Goal: Task Accomplishment & Management: Use online tool/utility

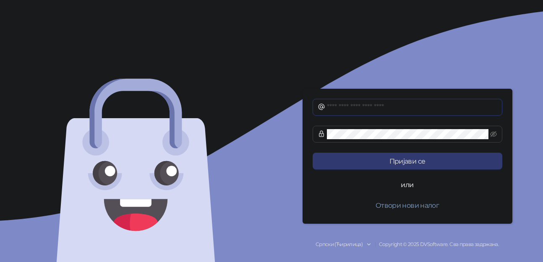
click at [392, 112] on input "text" at bounding box center [412, 107] width 171 height 10
type input "**********"
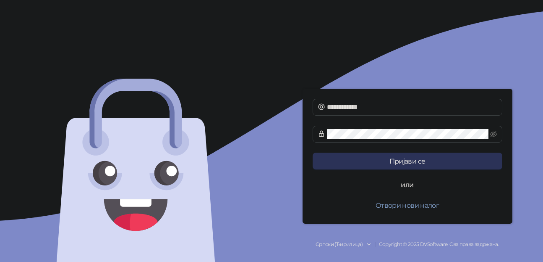
click at [428, 162] on button "Пријави се" at bounding box center [408, 160] width 190 height 17
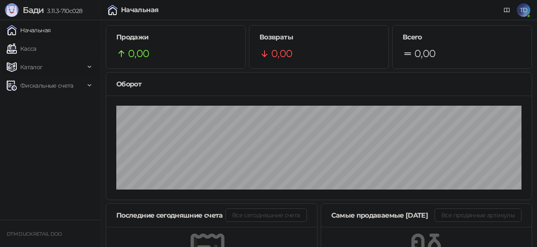
click at [45, 64] on span "Каталог" at bounding box center [46, 67] width 78 height 17
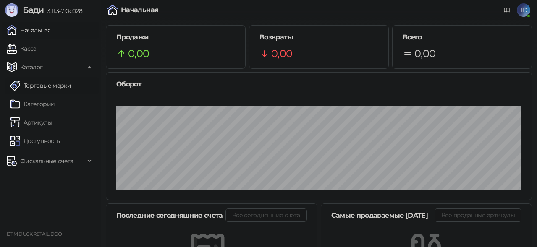
click at [51, 85] on link "Торговые марки" at bounding box center [40, 85] width 61 height 17
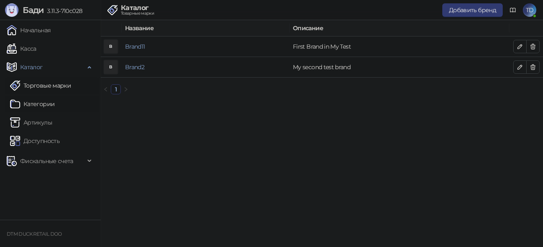
click at [47, 105] on link "Категории" at bounding box center [32, 104] width 45 height 17
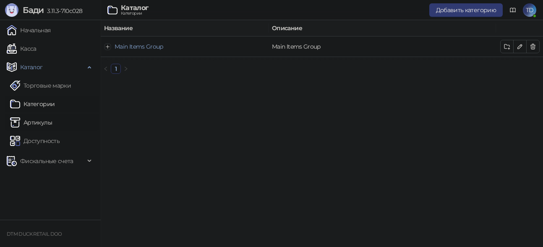
click at [43, 118] on link "Артикулы" at bounding box center [31, 122] width 42 height 17
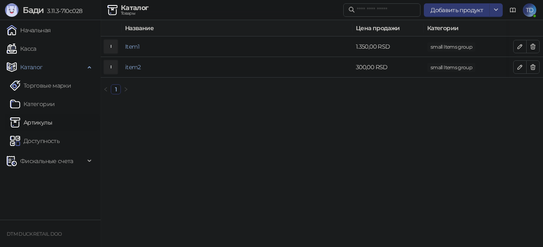
click at [513, 7] on icon at bounding box center [513, 10] width 7 height 7
click at [130, 8] on div "Каталог" at bounding box center [135, 8] width 28 height 7
click at [31, 120] on link "Артикулы" at bounding box center [31, 122] width 42 height 17
drag, startPoint x: 42, startPoint y: 82, endPoint x: 42, endPoint y: 87, distance: 5.0
click at [42, 81] on link "Торговые марки" at bounding box center [40, 85] width 61 height 17
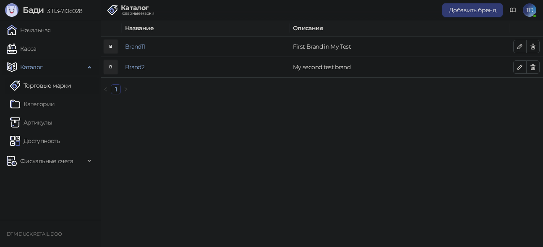
click at [36, 64] on span "Каталог" at bounding box center [31, 67] width 23 height 17
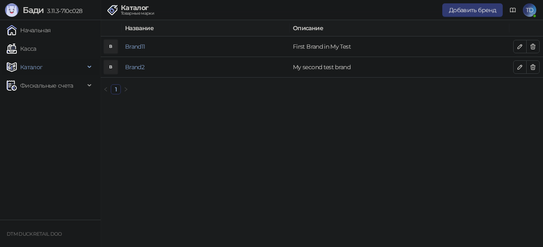
click at [35, 67] on span "Каталог" at bounding box center [31, 67] width 23 height 17
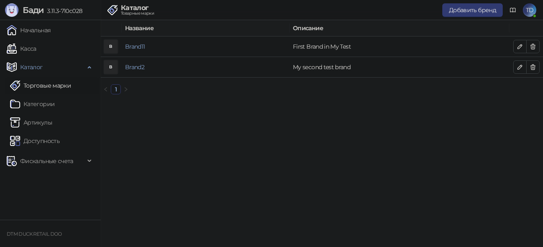
click at [38, 84] on link "Торговые марки" at bounding box center [40, 85] width 61 height 17
click at [29, 130] on link "Артикулы" at bounding box center [31, 122] width 42 height 17
click at [31, 123] on link "Артикулы" at bounding box center [31, 122] width 42 height 17
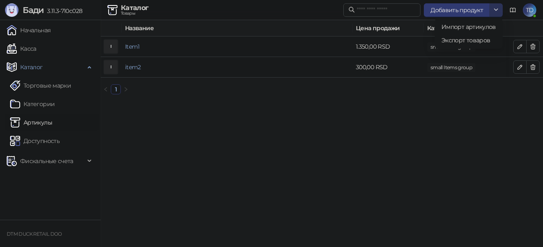
click at [495, 13] on icon "button" at bounding box center [496, 9] width 7 height 7
drag, startPoint x: 391, startPoint y: 136, endPoint x: 390, endPoint y: 132, distance: 4.4
click at [391, 101] on html "Бади 3.11.3-710c028 Начальная Касса Каталог Торговые марки Категории Артикулы Д…" at bounding box center [271, 50] width 543 height 101
click at [39, 106] on link "Категории" at bounding box center [32, 104] width 45 height 17
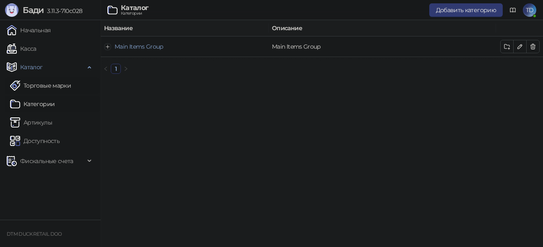
click at [44, 81] on link "Торговые марки" at bounding box center [40, 85] width 61 height 17
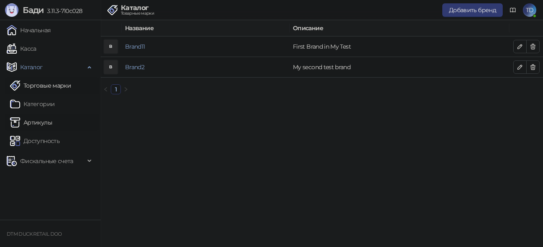
click at [24, 122] on link "Артикулы" at bounding box center [31, 122] width 42 height 17
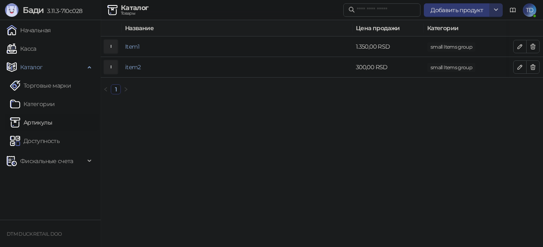
click at [494, 8] on icon "button" at bounding box center [496, 9] width 7 height 7
click at [496, 7] on icon "button" at bounding box center [496, 9] width 7 height 7
click at [476, 37] on span "Экспорт товаров" at bounding box center [469, 40] width 55 height 9
click at [26, 46] on link "Касса" at bounding box center [22, 48] width 30 height 17
